Goal: Navigation & Orientation: Find specific page/section

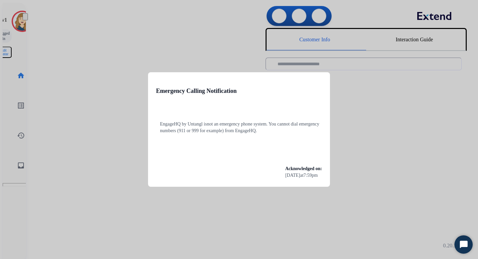
click at [184, 71] on div at bounding box center [239, 129] width 478 height 259
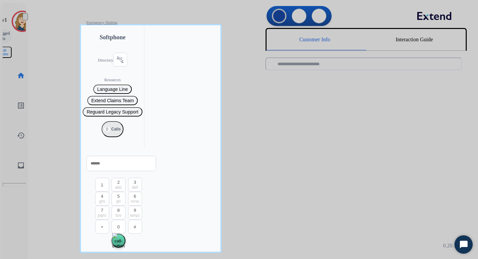
click at [72, 103] on div at bounding box center [239, 129] width 478 height 259
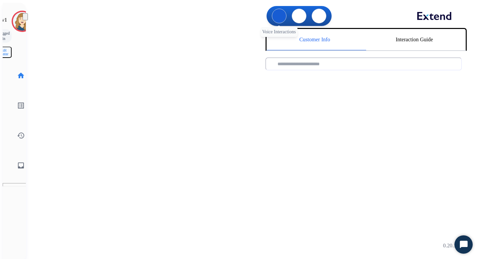
click at [279, 16] on img at bounding box center [279, 16] width 0 height 0
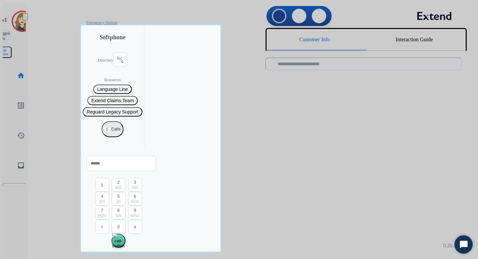
click at [119, 65] on div "Directory connect_without_contact Resource Directory" at bounding box center [112, 64] width 29 height 25
click at [116, 63] on mat-icon "connect_without_contact" at bounding box center [120, 59] width 8 height 8
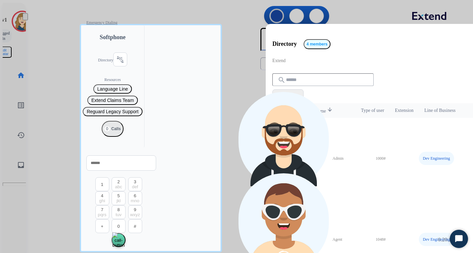
click at [255, 60] on div at bounding box center [236, 126] width 473 height 253
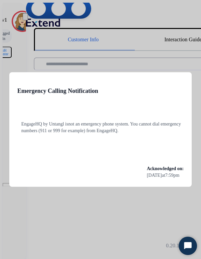
click at [108, 217] on div at bounding box center [100, 129] width 201 height 259
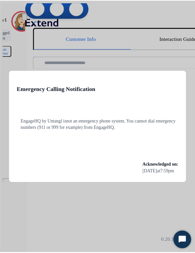
scroll to position [0, 17]
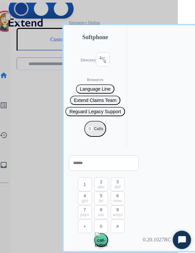
click at [160, 184] on div at bounding box center [80, 126] width 195 height 253
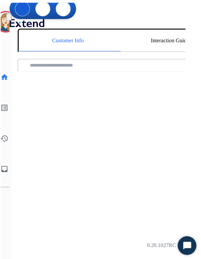
scroll to position [0, 0]
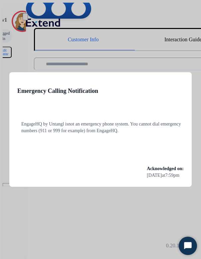
click at [145, 203] on div at bounding box center [100, 129] width 201 height 259
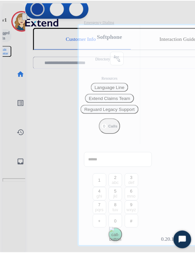
scroll to position [0, 17]
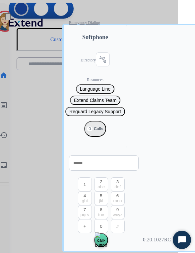
click at [141, 194] on div at bounding box center [80, 126] width 195 height 253
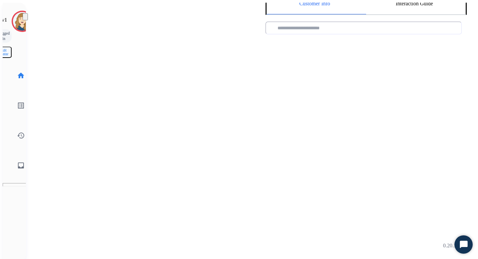
scroll to position [0, 0]
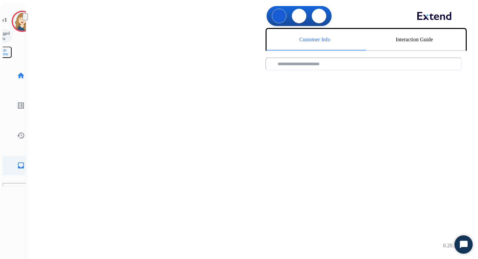
click at [12, 156] on link "inbox Emails" at bounding box center [21, 165] width 19 height 19
